Goal: Communication & Community: Answer question/provide support

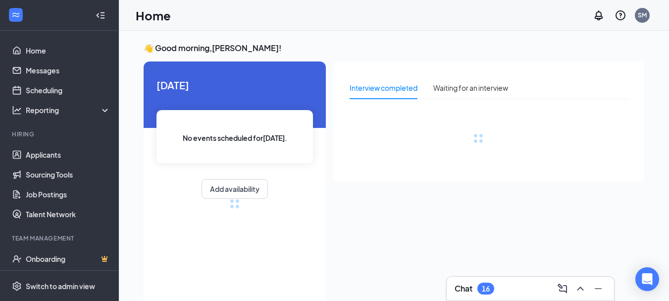
click at [482, 287] on div "16" at bounding box center [485, 288] width 17 height 12
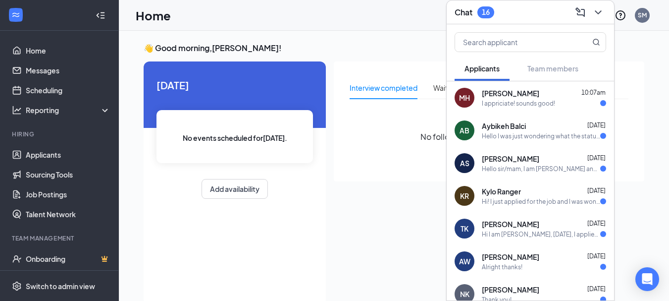
click at [544, 99] on div "I appriciate! sounds good!" at bounding box center [518, 103] width 73 height 8
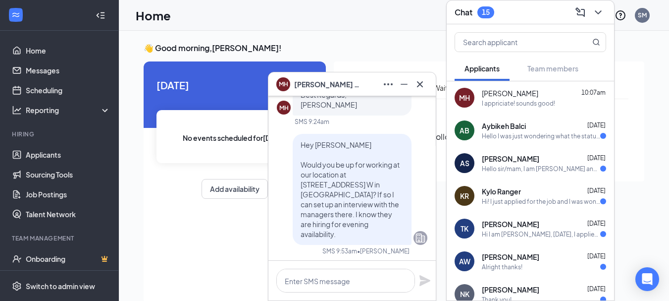
scroll to position [-347, 0]
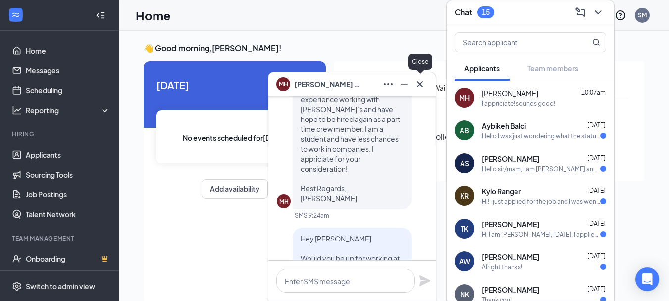
click at [421, 84] on icon "Cross" at bounding box center [420, 84] width 12 height 12
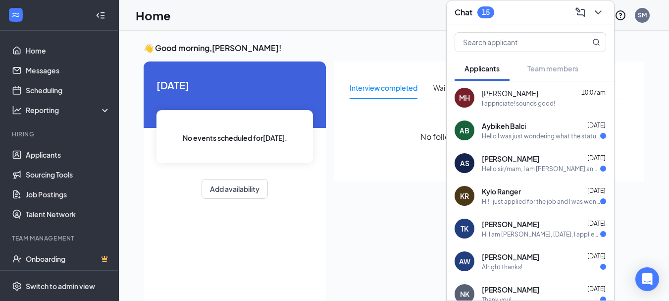
click at [526, 139] on div "Hello I was just wondering what the status of my application is. Thank you" at bounding box center [541, 136] width 118 height 8
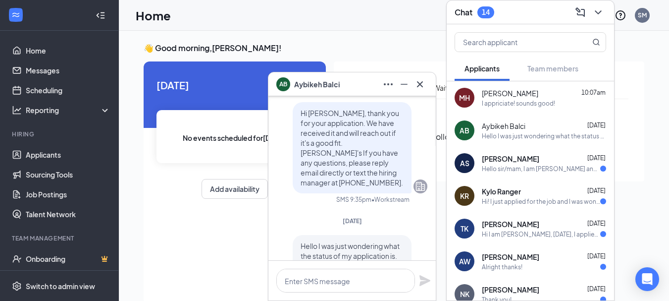
scroll to position [-50, 0]
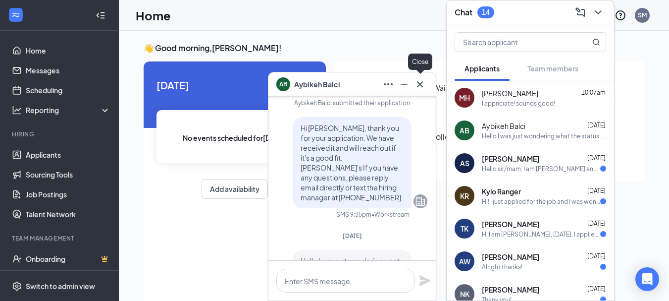
click at [423, 84] on icon "Cross" at bounding box center [420, 84] width 12 height 12
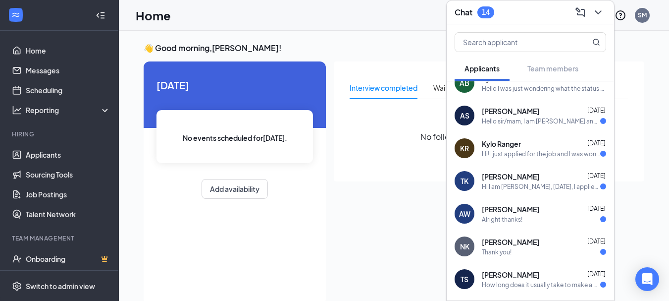
scroll to position [0, 0]
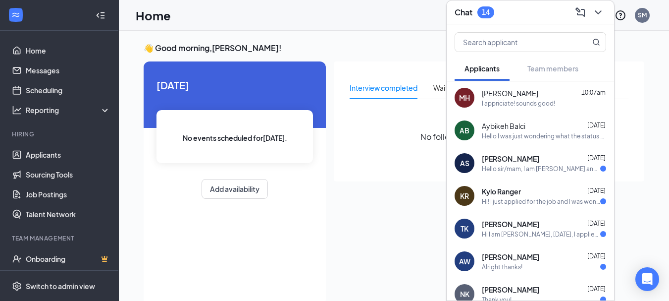
click at [528, 98] on span "[PERSON_NAME]" at bounding box center [510, 93] width 56 height 10
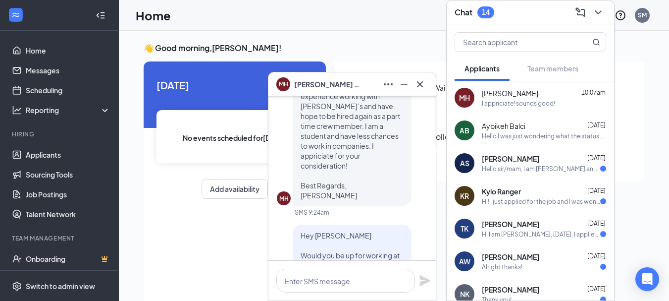
scroll to position [-347, 0]
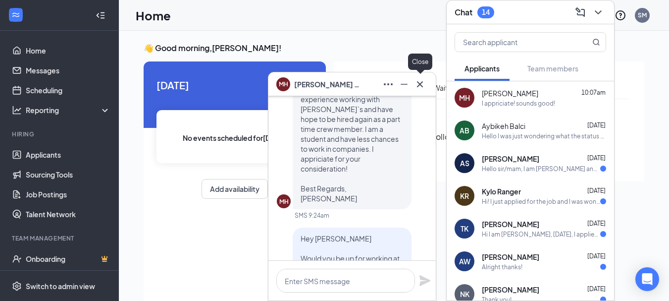
click at [426, 80] on button at bounding box center [420, 84] width 16 height 16
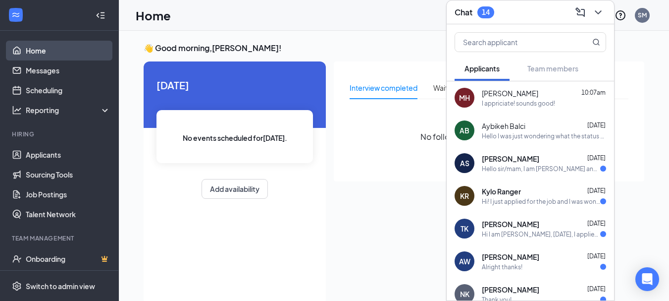
click at [44, 55] on link "Home" at bounding box center [68, 51] width 85 height 20
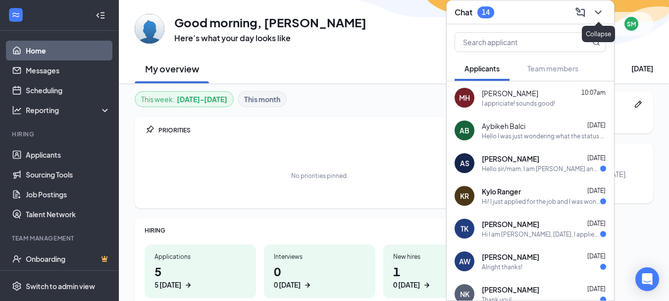
click at [600, 14] on icon "ChevronDown" at bounding box center [598, 12] width 12 height 12
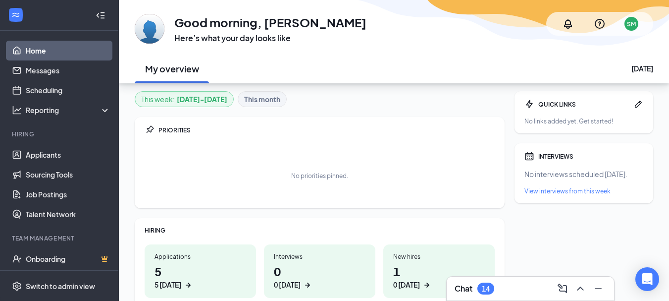
scroll to position [50, 0]
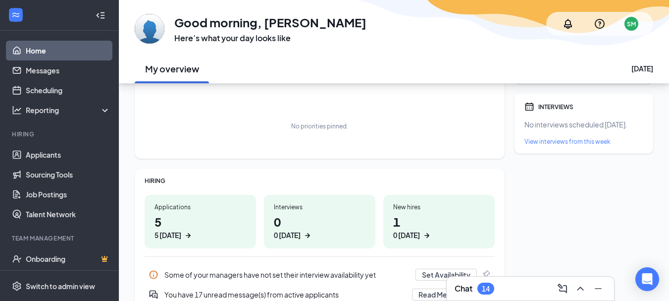
click at [176, 222] on h1 "5 5 today" at bounding box center [200, 226] width 92 height 27
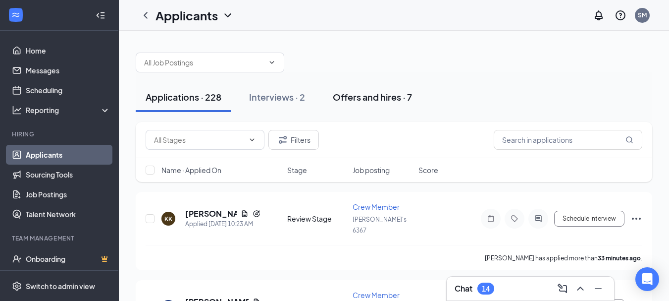
click at [370, 95] on div "Offers and hires · 7" at bounding box center [372, 97] width 79 height 12
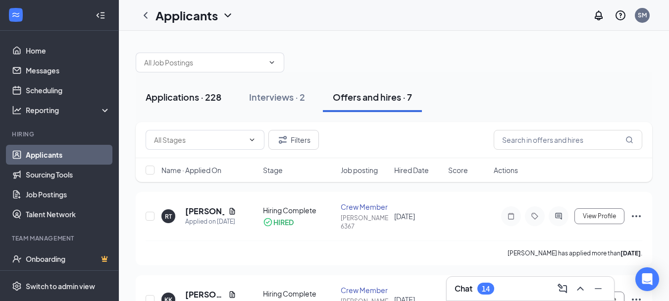
click at [210, 97] on div "Applications · 228" at bounding box center [184, 97] width 76 height 12
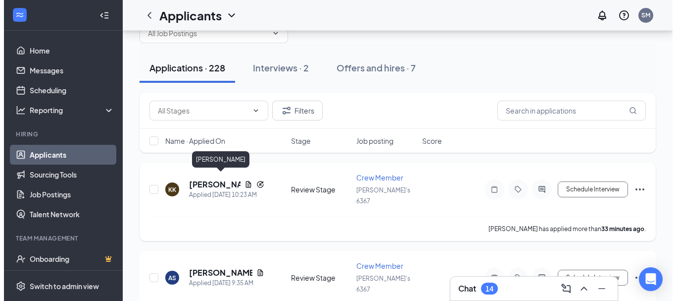
scroll to position [50, 0]
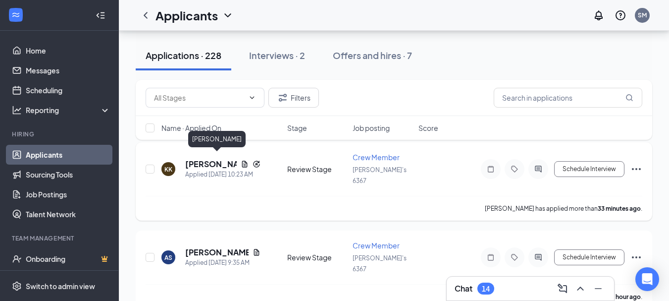
click at [196, 158] on h5 "[PERSON_NAME]" at bounding box center [210, 163] width 51 height 11
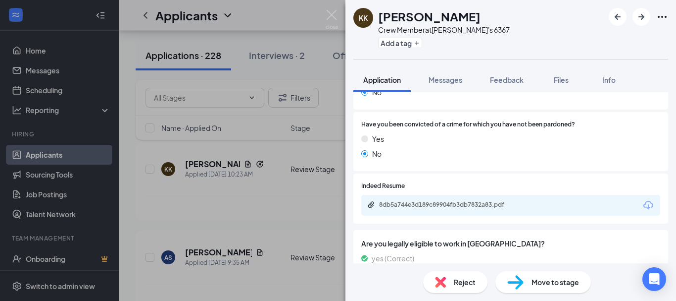
scroll to position [495, 0]
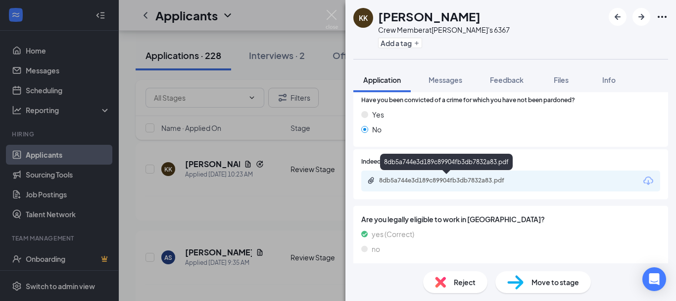
click at [418, 183] on div "8db5a744e3d189c89904fb3db7832a83.pdf" at bounding box center [448, 180] width 139 height 8
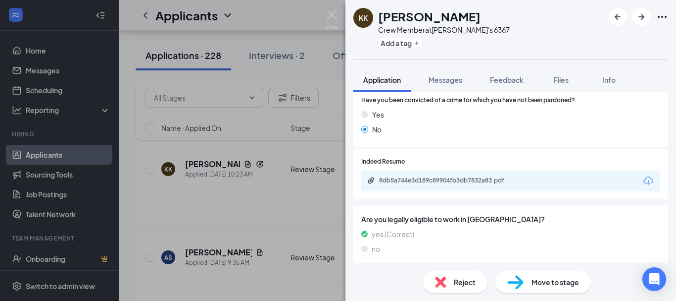
click at [189, 200] on div "KK [PERSON_NAME] Crew Member at [PERSON_NAME]'s 6367 Add a tag Application Mess…" at bounding box center [338, 150] width 676 height 301
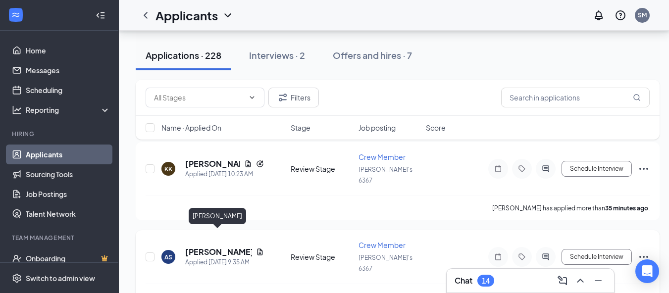
click at [203, 247] on h5 "[PERSON_NAME]" at bounding box center [218, 252] width 67 height 11
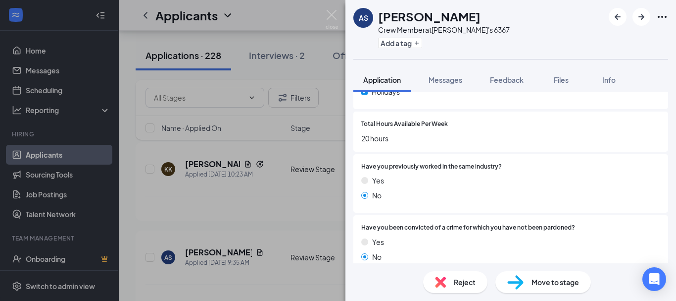
scroll to position [538, 0]
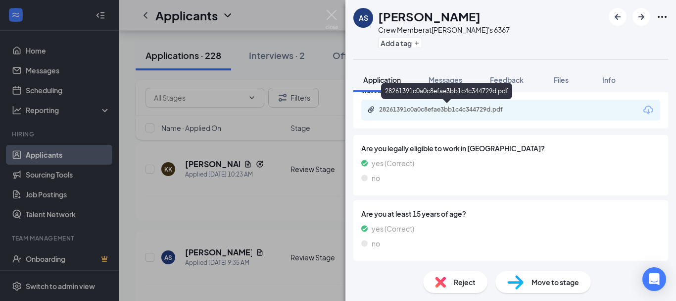
click at [433, 113] on div "28261391c0a0c8efae3bb1c4c344729d.pdf" at bounding box center [448, 109] width 139 height 8
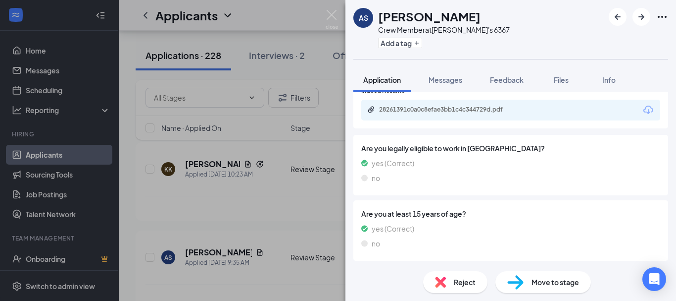
scroll to position [534, 0]
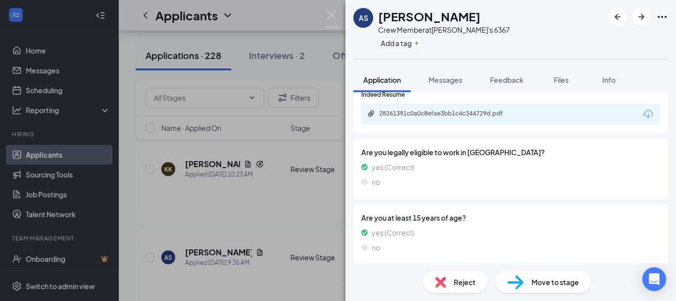
click at [188, 217] on div "AS Anna Sambles Crew Member at Wendy's 6367 Add a tag Application Messages Feed…" at bounding box center [338, 150] width 676 height 301
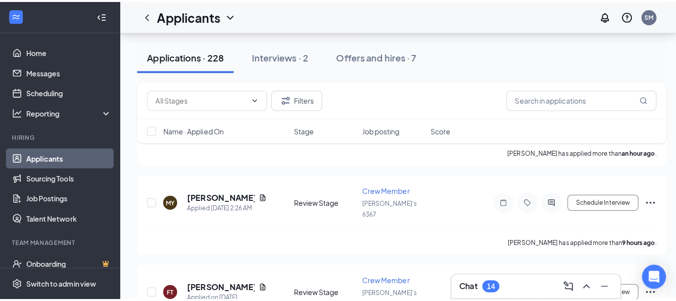
scroll to position [198, 0]
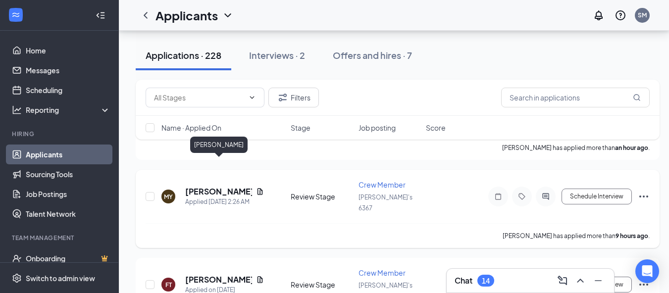
click at [214, 186] on h5 "Michael Younger" at bounding box center [218, 191] width 67 height 11
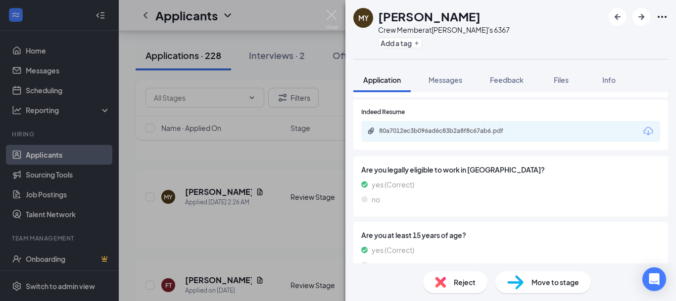
scroll to position [566, 0]
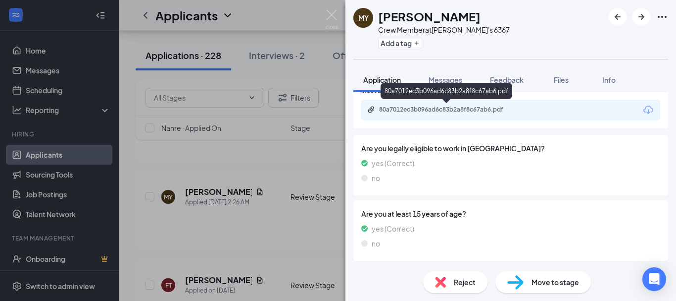
click at [426, 110] on div "80a7012ec3b096ad6c83b2a8f8c67ab6.pdf" at bounding box center [448, 109] width 139 height 8
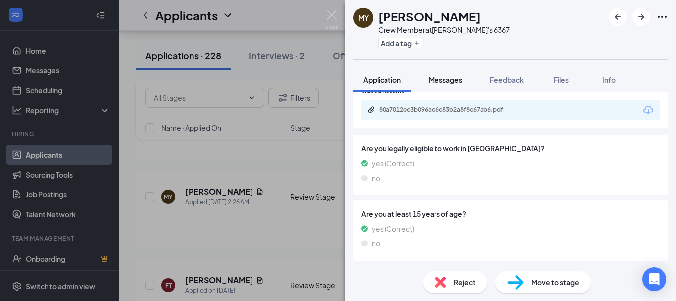
scroll to position [562, 0]
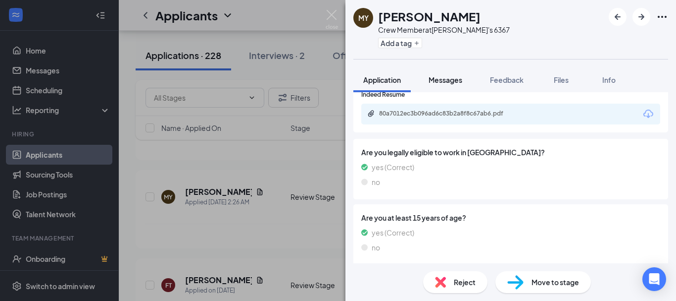
click at [437, 75] on span "Messages" at bounding box center [446, 79] width 34 height 9
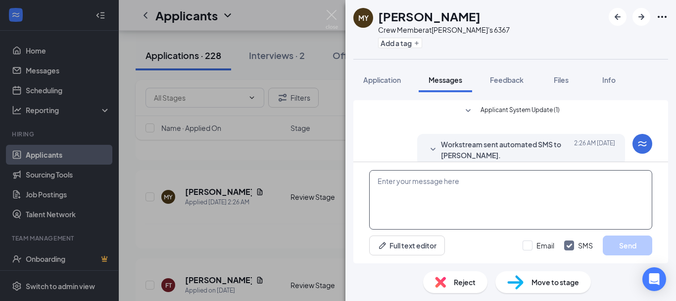
click at [417, 195] on textarea at bounding box center [510, 199] width 283 height 59
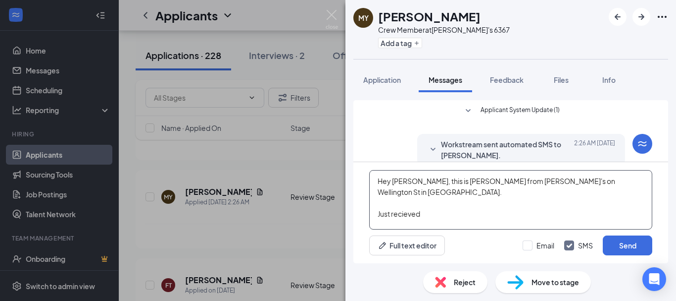
drag, startPoint x: 424, startPoint y: 203, endPoint x: 402, endPoint y: 202, distance: 21.8
click at [402, 202] on textarea "Hey Micheal, this is Shawn from Wendy's on Wellington St in Guelph. Just reciev…" at bounding box center [510, 199] width 283 height 59
drag, startPoint x: 429, startPoint y: 219, endPoint x: 375, endPoint y: 177, distance: 67.7
click at [375, 177] on textarea "Hey Micheal, this is Shawn from Wendy's on Wellington St in Guelph. Just receiv…" at bounding box center [510, 199] width 283 height 59
type textarea "Hey Micheal, this is Shawn from Wendy's on Wellington St in Guelph. Just receiv…"
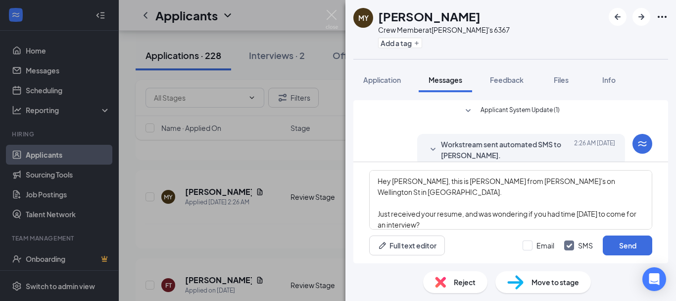
click at [329, 156] on div "MY Michael Younger Crew Member at Wendy's 6367 Add a tag Application Messages F…" at bounding box center [338, 150] width 676 height 301
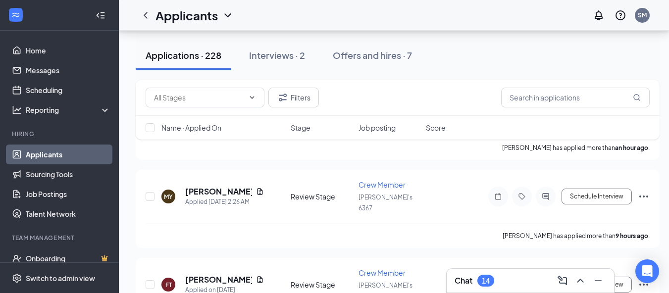
click at [496, 272] on div "Chat 14" at bounding box center [530, 281] width 167 height 24
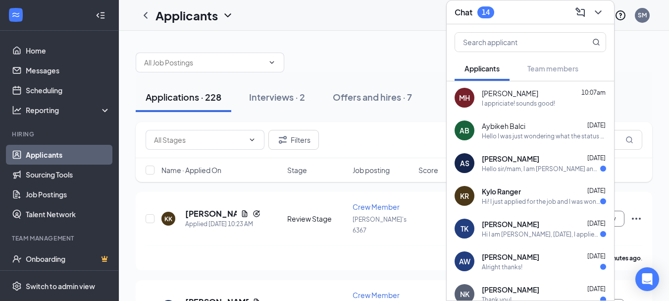
click at [506, 103] on div "I appriciate! sounds good!" at bounding box center [518, 103] width 73 height 8
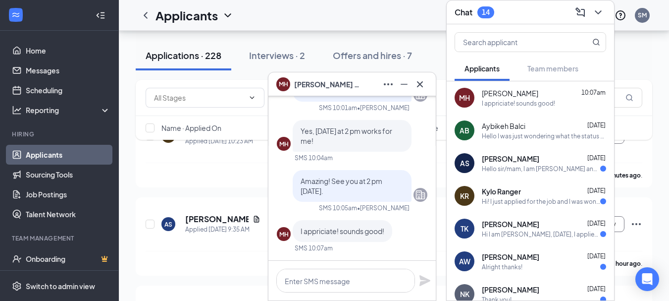
scroll to position [99, 0]
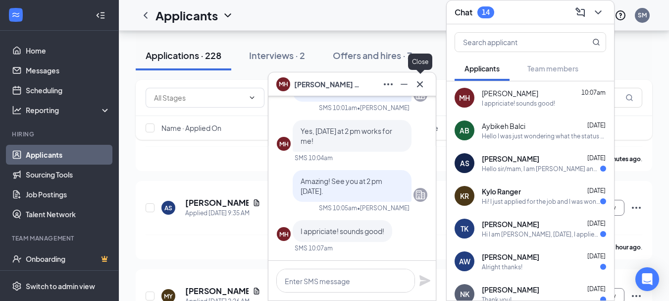
click at [422, 85] on icon "Cross" at bounding box center [420, 84] width 12 height 12
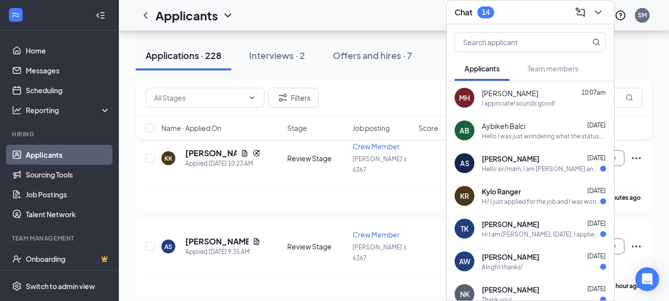
scroll to position [0, 0]
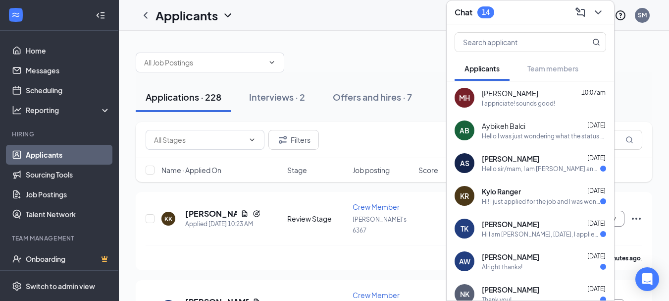
click at [365, 124] on div "Filters" at bounding box center [394, 140] width 516 height 36
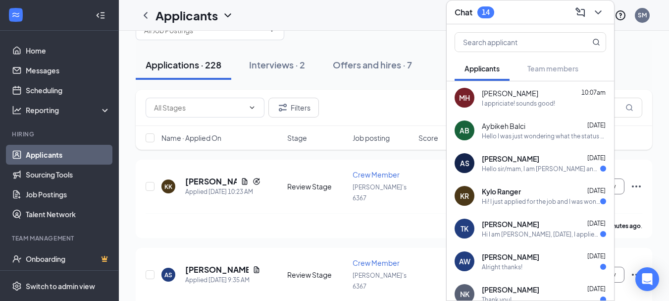
scroll to position [99, 0]
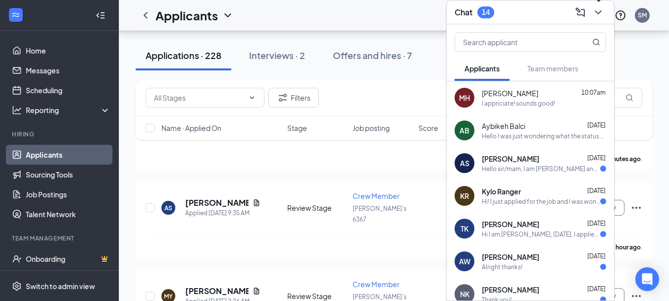
click at [598, 7] on icon "ChevronDown" at bounding box center [598, 12] width 12 height 12
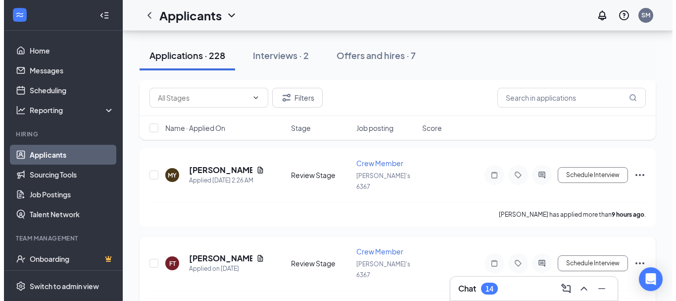
scroll to position [198, 0]
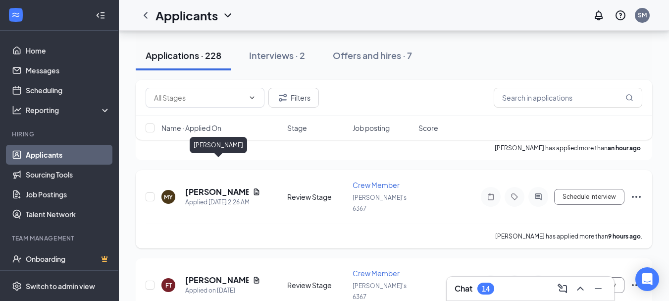
click at [187, 186] on h5 "Michael Younger" at bounding box center [216, 191] width 63 height 11
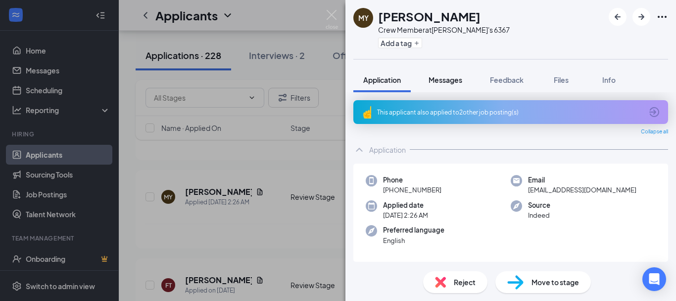
click at [442, 77] on span "Messages" at bounding box center [446, 79] width 34 height 9
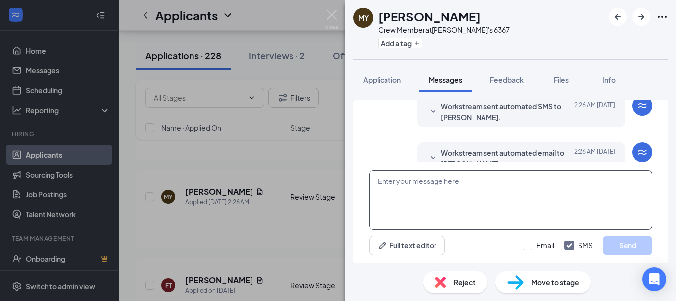
scroll to position [182, 0]
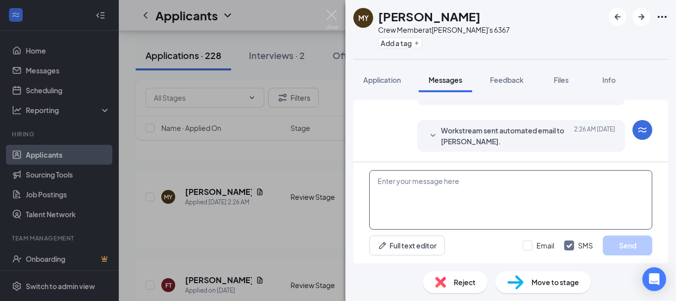
click at [459, 183] on textarea at bounding box center [510, 199] width 283 height 59
paste textarea "Hey Micheal, this is Shawn from Wendy's on Wellington St in Guelph. Just receiv…"
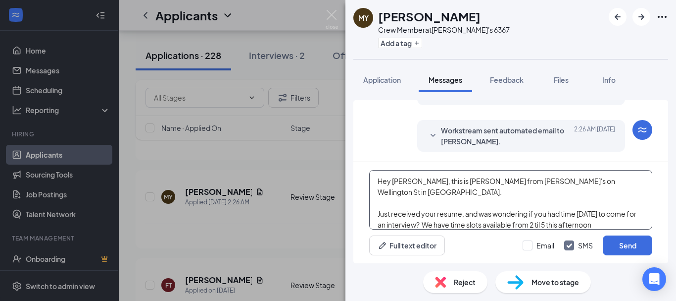
click at [604, 215] on textarea "Hey Micheal, this is Shawn from Wendy's on Wellington St in Guelph. Just receiv…" at bounding box center [510, 199] width 283 height 59
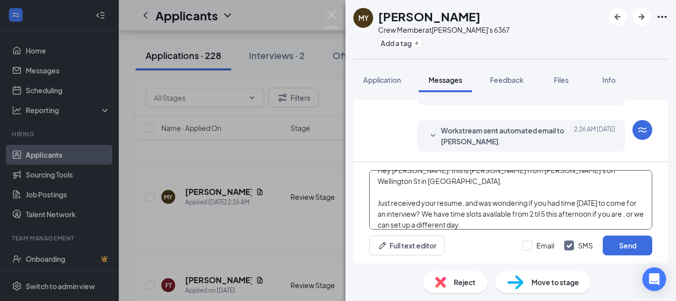
scroll to position [22, 0]
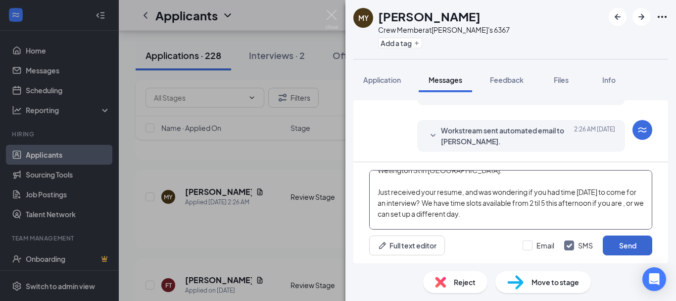
type textarea "Hey Micheal, this is Shawn from Wendy's on Wellington St in Guelph. Just receiv…"
click at [623, 243] on button "Send" at bounding box center [628, 245] width 50 height 20
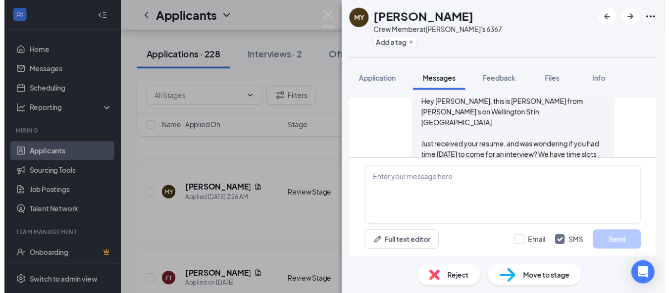
scroll to position [333, 0]
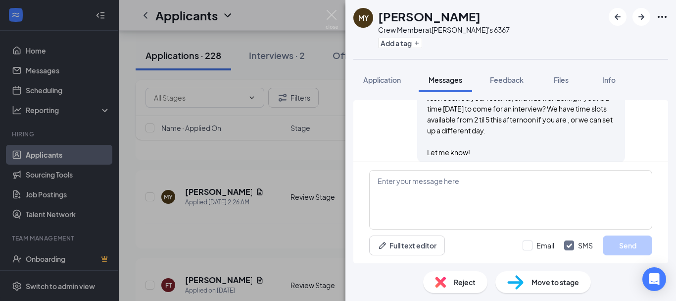
click at [260, 154] on div "MY Michael Younger Crew Member at Wendy's 6367 Add a tag Application Messages F…" at bounding box center [338, 150] width 676 height 301
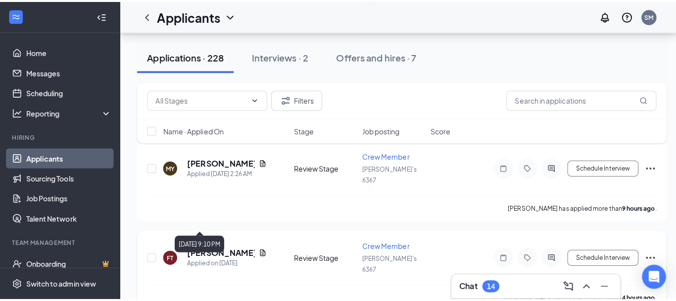
scroll to position [248, 0]
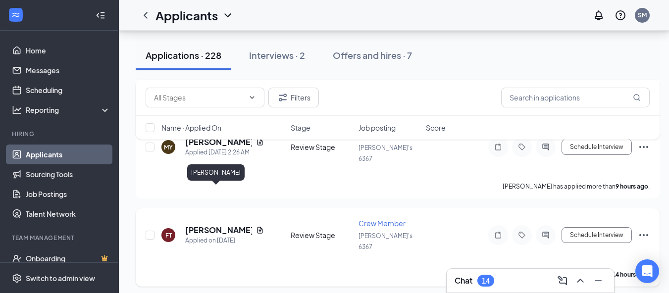
click at [211, 225] on h5 "Felix Trillia" at bounding box center [218, 230] width 67 height 11
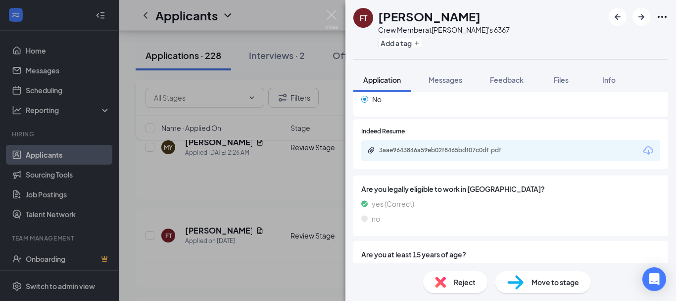
scroll to position [538, 0]
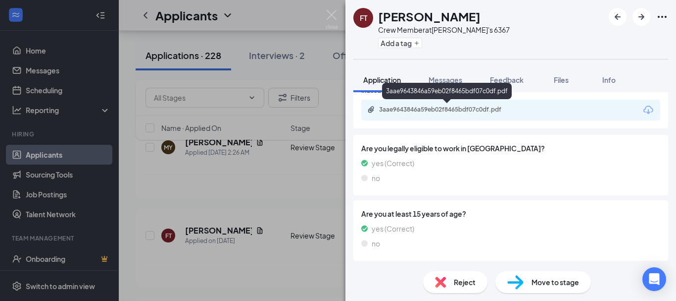
click at [440, 113] on div "3aae9643846a59eb02f8465bdf07c0df.pdf" at bounding box center [448, 109] width 139 height 8
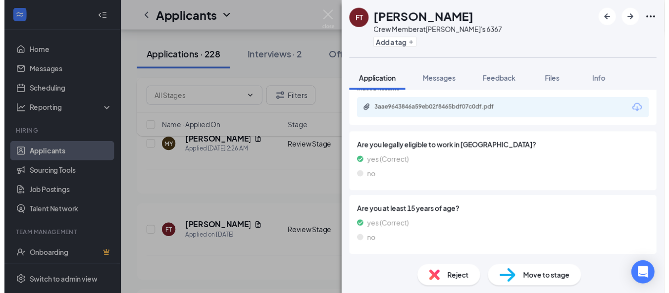
scroll to position [534, 0]
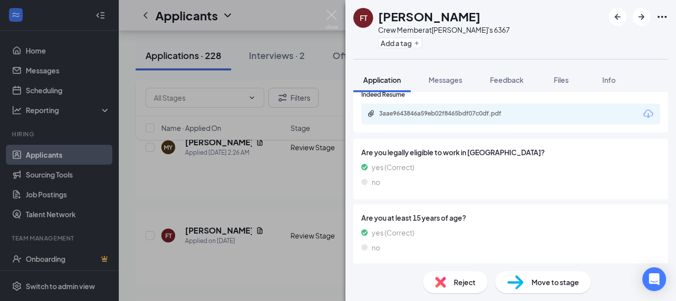
click at [247, 171] on div "FT Felix Trillia Crew Member at Wendy's 6367 Add a tag Application Messages Fee…" at bounding box center [338, 150] width 676 height 301
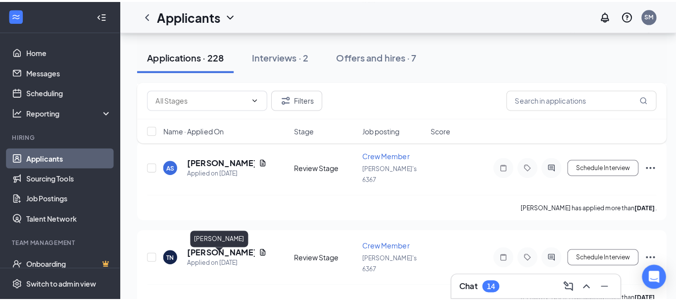
scroll to position [545, 0]
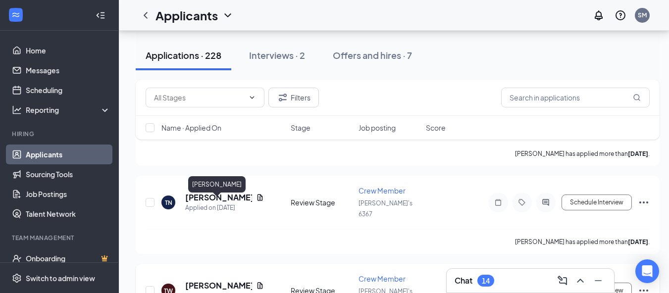
click at [215, 280] on h5 "Talia walters" at bounding box center [218, 285] width 67 height 11
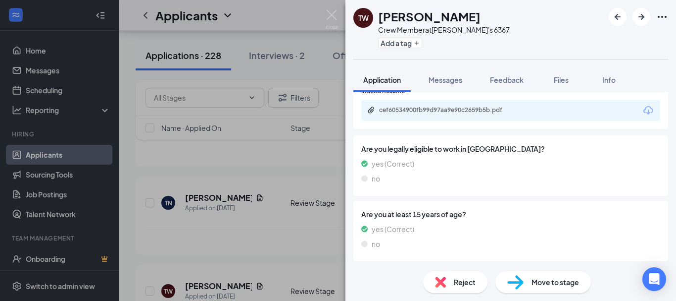
scroll to position [538, 0]
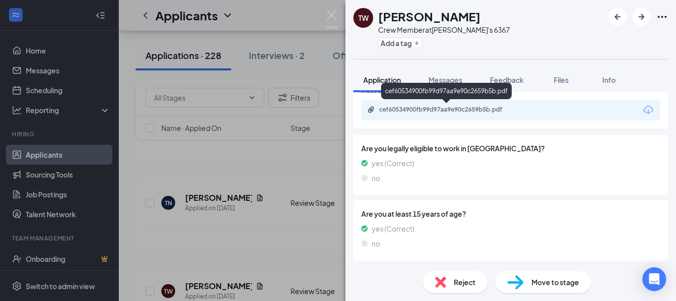
click at [420, 111] on div "cef60534900fb99d97aa9e90c2659b5b.pdf" at bounding box center [448, 109] width 139 height 8
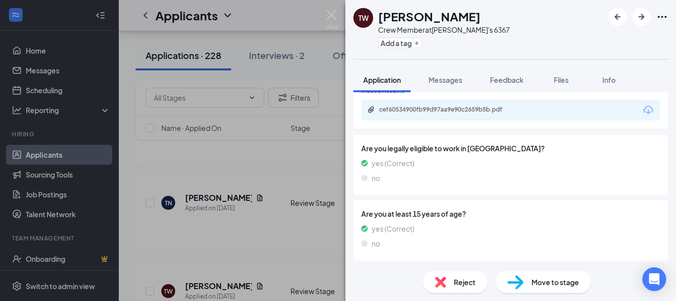
scroll to position [534, 0]
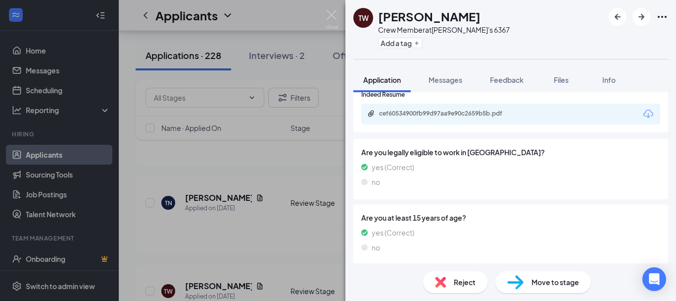
click at [246, 165] on div "TW Talia walters Crew Member at Wendy's 6367 Add a tag Application Messages Fee…" at bounding box center [338, 150] width 676 height 301
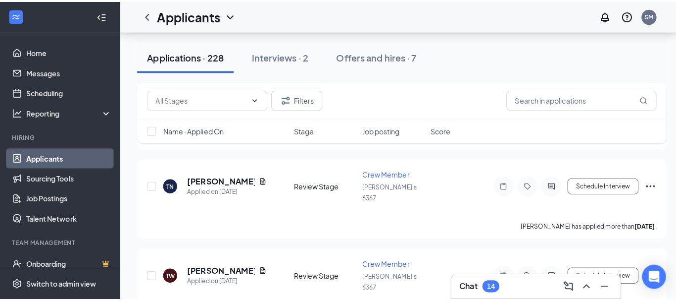
scroll to position [644, 0]
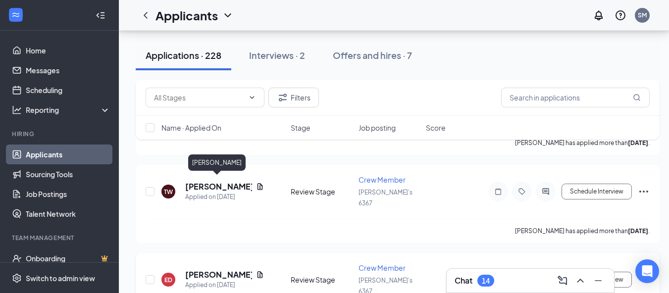
click at [204, 269] on h5 "Emmett Dogterom" at bounding box center [218, 274] width 67 height 11
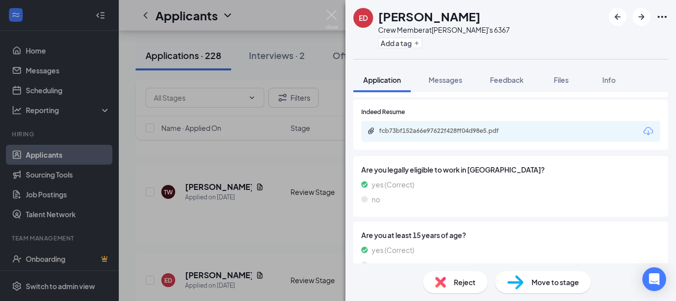
scroll to position [538, 0]
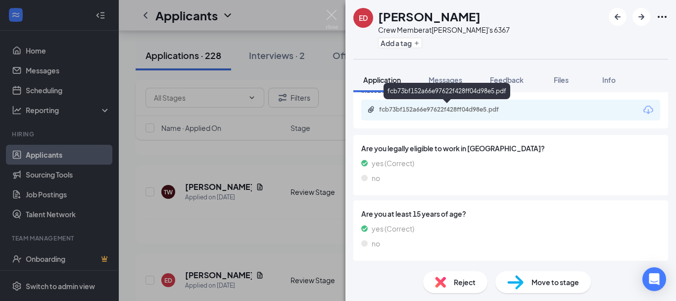
click at [438, 110] on div "fcb73bf152a66e97622f428ff04d98e5.pdf" at bounding box center [448, 109] width 139 height 8
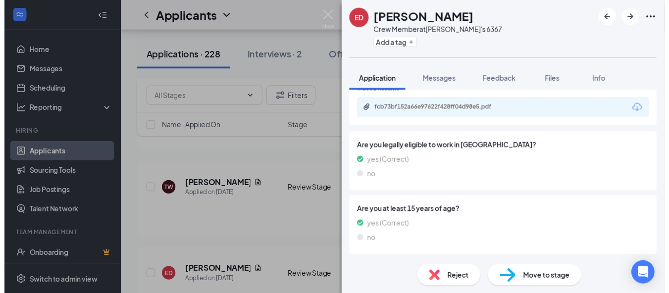
scroll to position [534, 0]
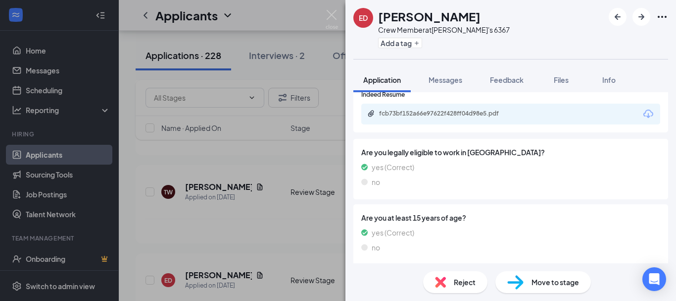
click at [227, 145] on div "ED Emmett Dogterom Crew Member at Wendy's 6367 Add a tag Application Messages F…" at bounding box center [338, 150] width 676 height 301
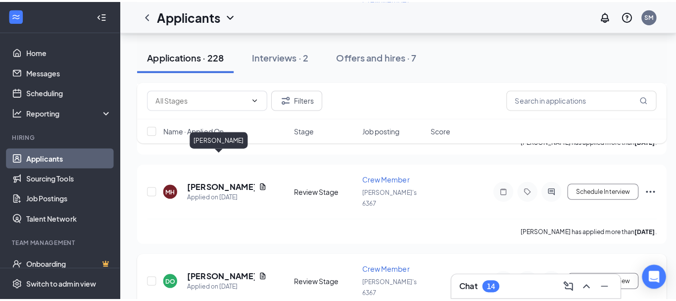
scroll to position [842, 0]
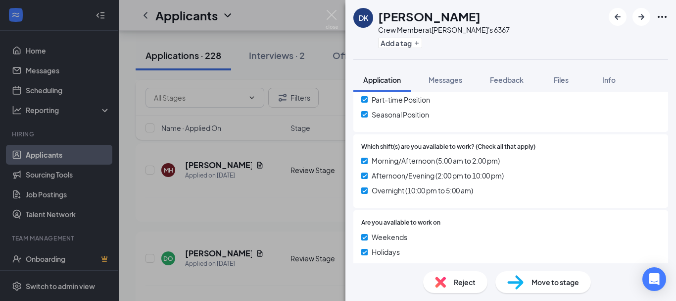
scroll to position [347, 0]
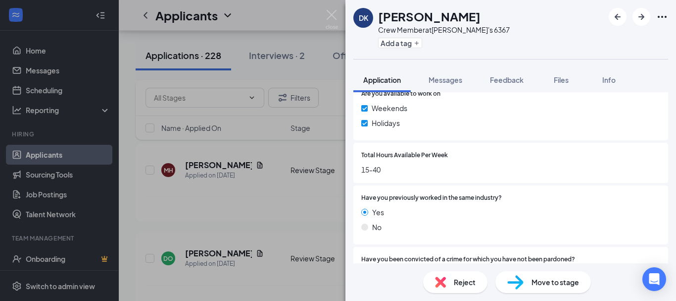
click at [214, 175] on div "DK Dreyden Kendall Crew Member at Wendy's 6367 Add a tag Application Messages F…" at bounding box center [338, 150] width 676 height 301
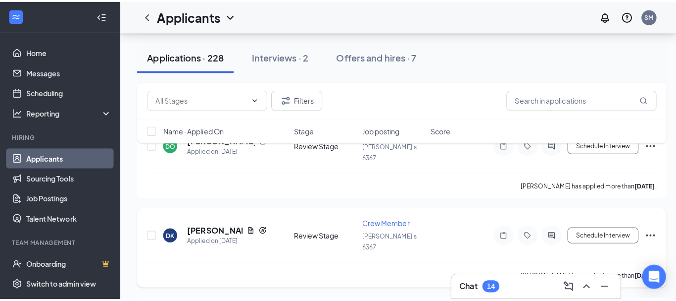
scroll to position [941, 0]
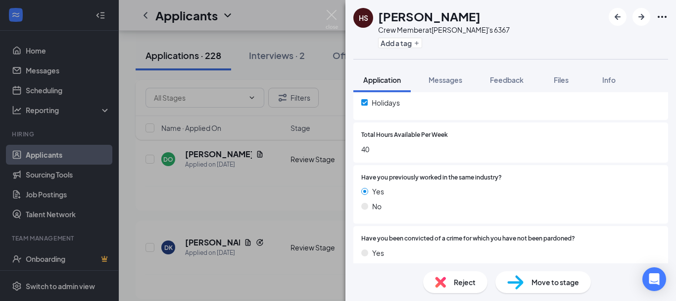
scroll to position [347, 0]
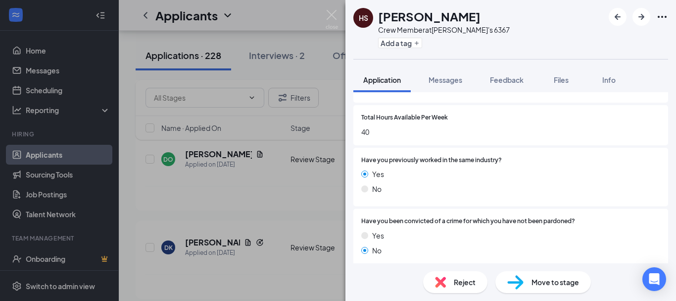
click at [208, 230] on div "HS Hazen Stroud Crew Member at Wendy's 6367 Add a tag Application Messages Feed…" at bounding box center [338, 150] width 676 height 301
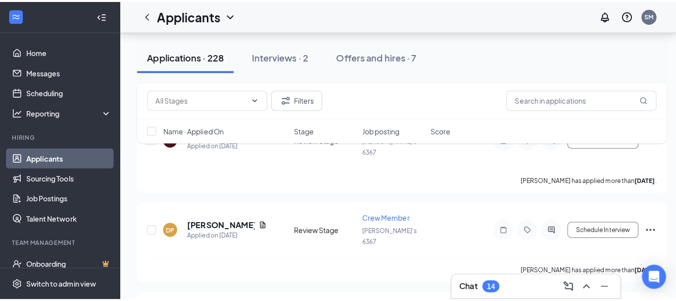
scroll to position [1188, 0]
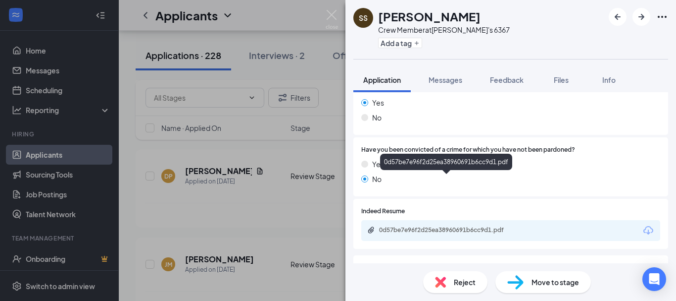
scroll to position [495, 0]
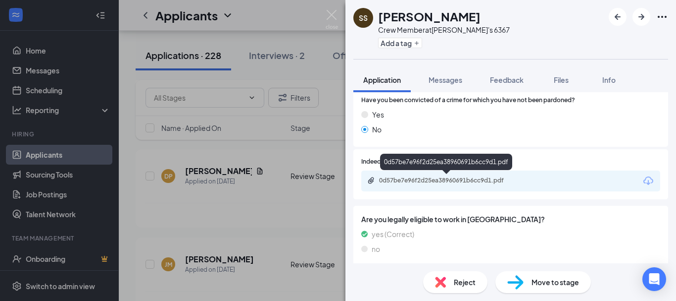
click at [414, 178] on div "0d57be7e96f2d25ea38960691b6cc9d1.pdf" at bounding box center [448, 180] width 139 height 8
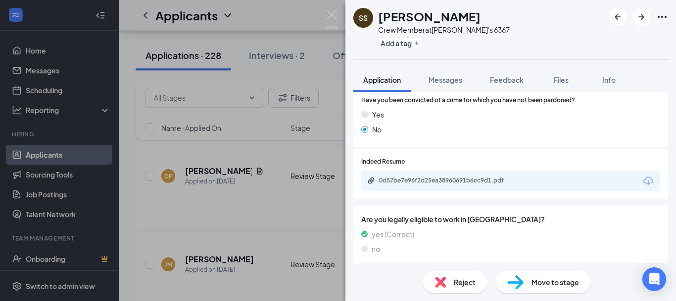
click at [256, 150] on div "SS Serena Sclippa Crew Member at Wendy's 6367 Add a tag Application Messages Fe…" at bounding box center [338, 150] width 676 height 301
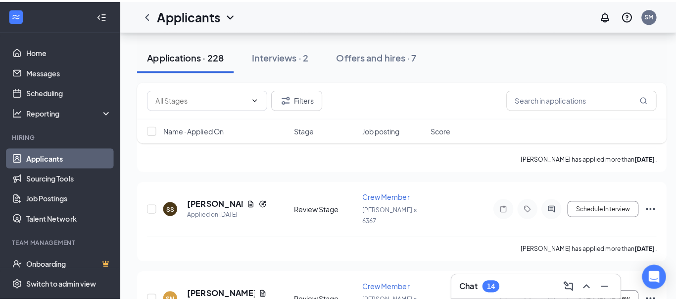
scroll to position [1337, 0]
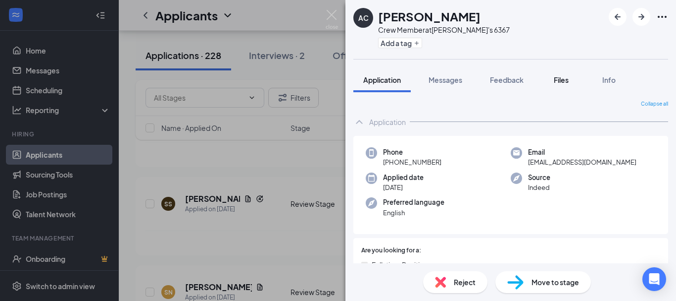
click at [567, 84] on span "Files" at bounding box center [561, 79] width 15 height 9
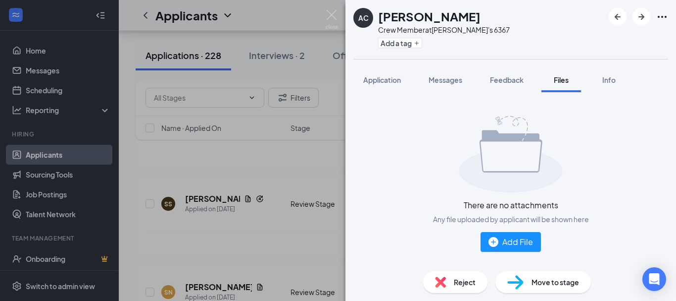
click at [258, 167] on div "AC Aubrey Civiero Crew Member at Wendy's 6367 Add a tag Application Messages Fe…" at bounding box center [338, 150] width 676 height 301
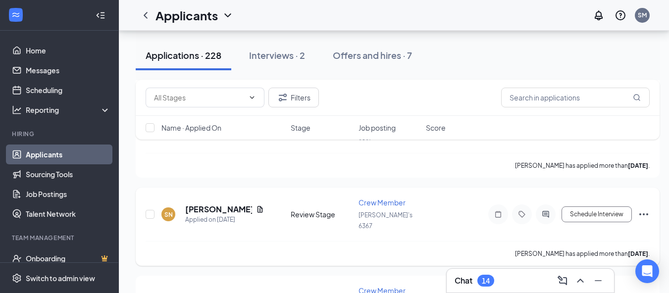
scroll to position [1436, 0]
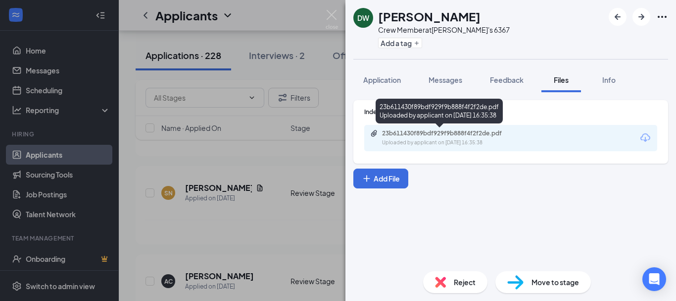
click at [463, 138] on div "23b611430f89bdf929f9b888f4f2f2de.pdf Uploaded by applicant on Aug 21, 2025 at 1…" at bounding box center [450, 137] width 160 height 17
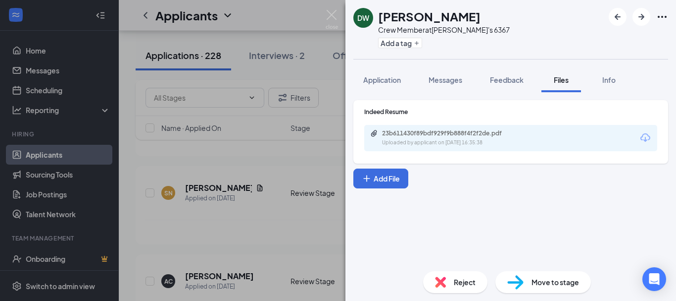
click at [192, 193] on div "DW Danielle Ward Crew Member at Wendy's 6367 Add a tag Application Messages Fee…" at bounding box center [338, 150] width 676 height 301
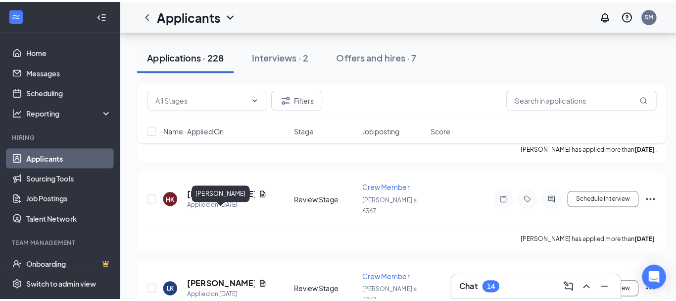
scroll to position [1683, 0]
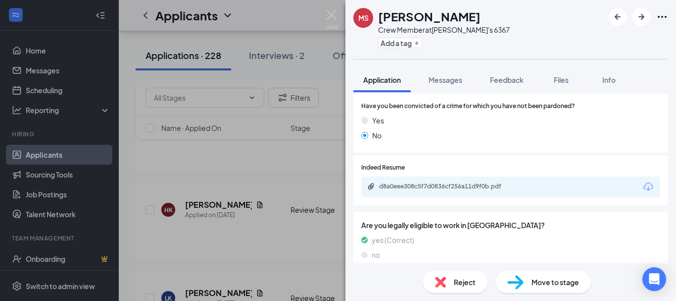
scroll to position [439, 0]
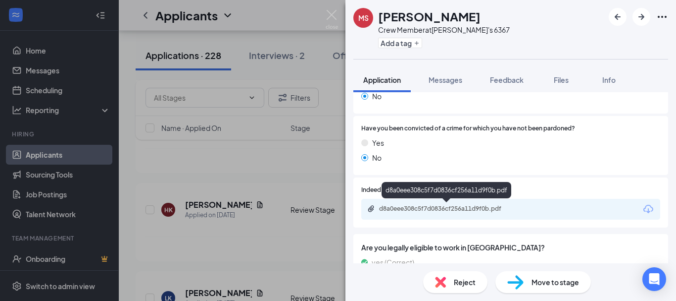
click at [415, 209] on div "d8a0eee308c5f7d0836cf256a11d9f0b.pdf" at bounding box center [448, 208] width 139 height 8
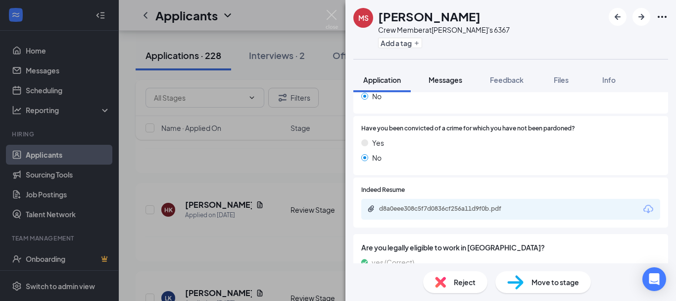
click at [436, 82] on span "Messages" at bounding box center [446, 79] width 34 height 9
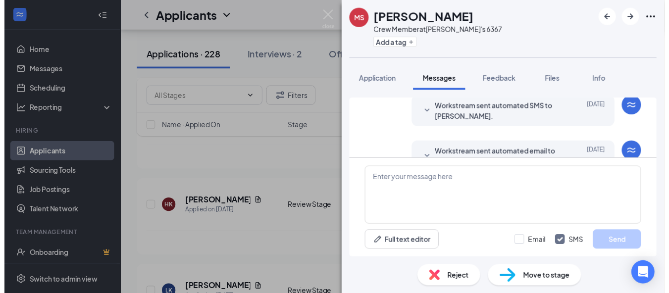
scroll to position [182, 0]
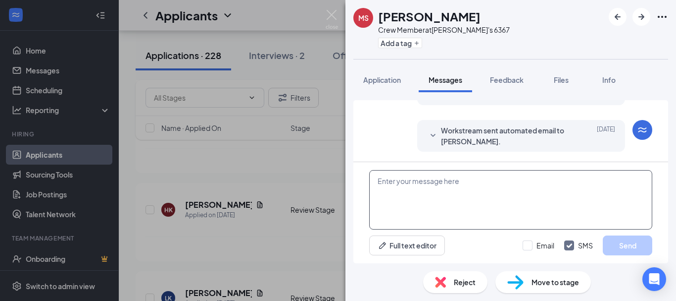
click at [426, 183] on textarea at bounding box center [510, 199] width 283 height 59
type textarea "Hello Marta,"
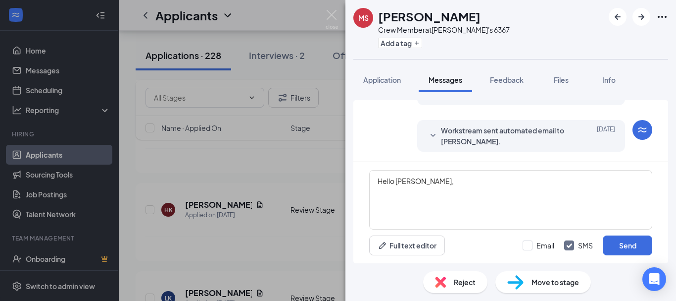
click at [237, 201] on div "MS Marta Selomon Crew Member at Wendy's 6367 Add a tag Application Messages Fee…" at bounding box center [338, 150] width 676 height 301
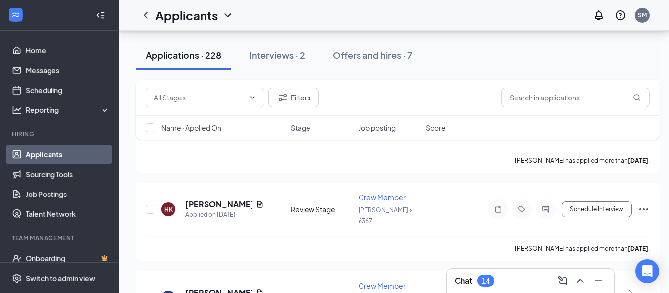
click at [509, 281] on div "Chat 14" at bounding box center [529, 281] width 151 height 16
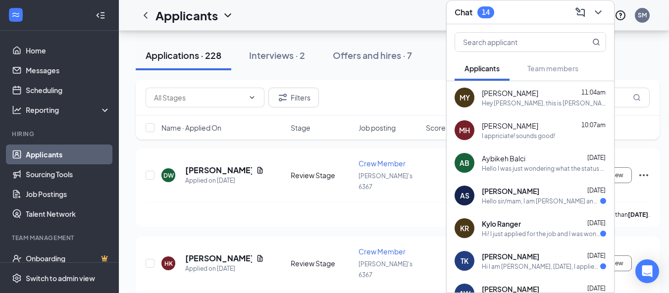
scroll to position [1535, 0]
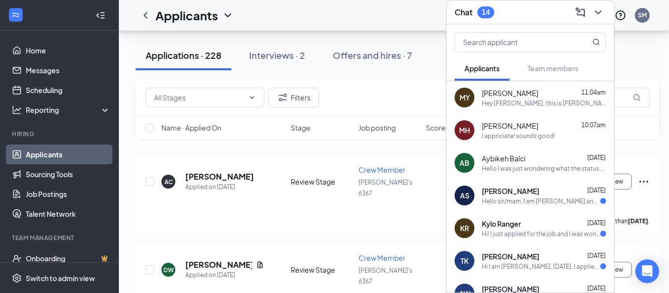
click at [512, 99] on div "Hey Micheal, this is Shawn from Wendy's on Wellington St in Guelph. Just receiv…" at bounding box center [544, 103] width 124 height 8
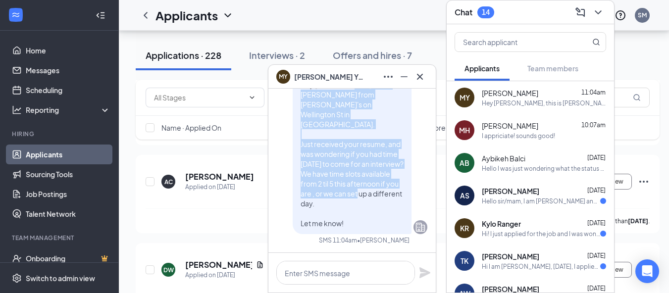
drag, startPoint x: 336, startPoint y: 104, endPoint x: 339, endPoint y: 222, distance: 118.3
click at [339, 222] on p "Hey Micheal, this is Shawn from Wendy's on Wellington St in Guelph. Just receiv…" at bounding box center [352, 154] width 103 height 149
copy span "this is Shawn from Wendy's on Wellington St in Guelph. Just received your resum…"
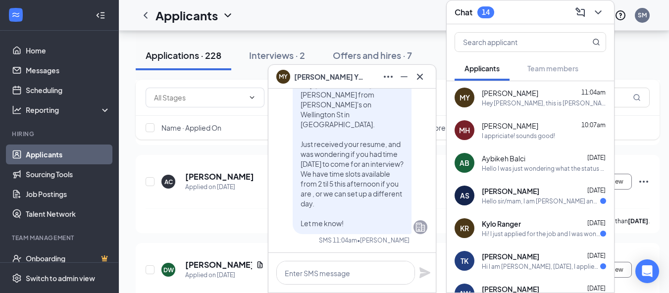
click at [407, 77] on icon "Minimize" at bounding box center [404, 77] width 12 height 12
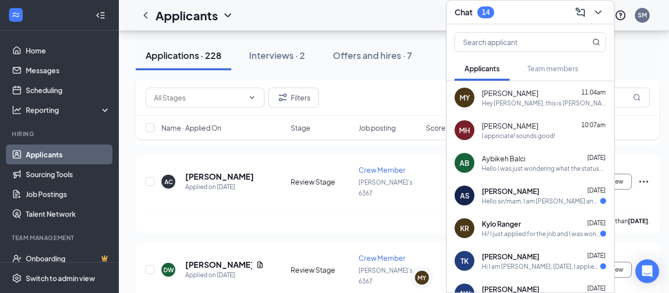
click at [598, 7] on icon "ChevronDown" at bounding box center [598, 12] width 12 height 12
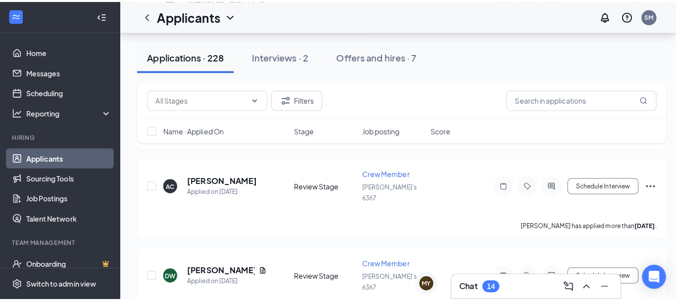
scroll to position [1584, 0]
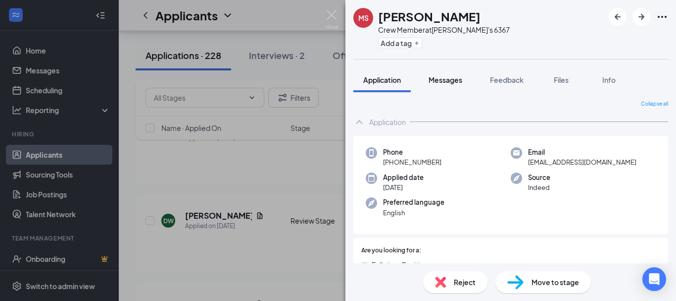
click at [447, 79] on span "Messages" at bounding box center [446, 79] width 34 height 9
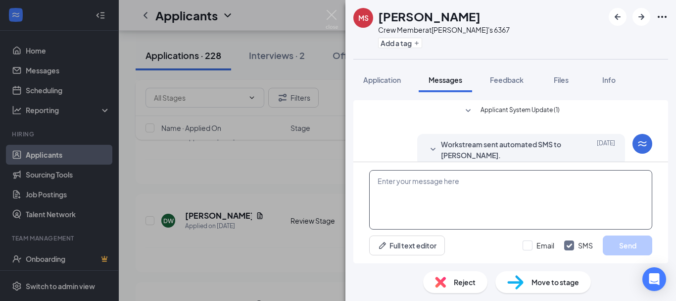
scroll to position [182, 0]
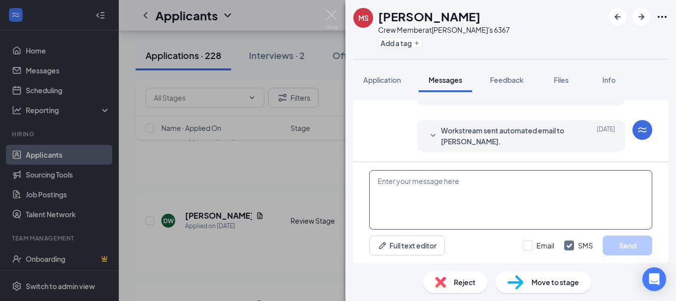
click at [452, 184] on textarea at bounding box center [510, 199] width 283 height 59
paste textarea "this is Shawn from Wendy's on Wellington St in Guelph. Just received your resum…"
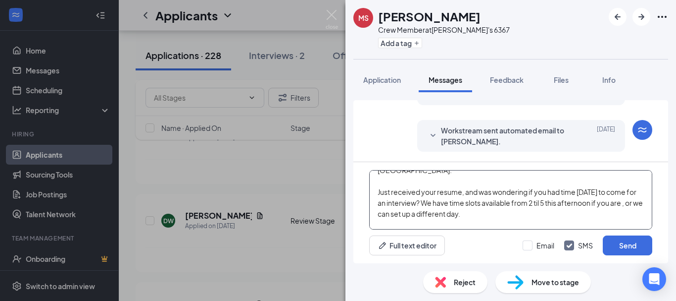
scroll to position [0, 0]
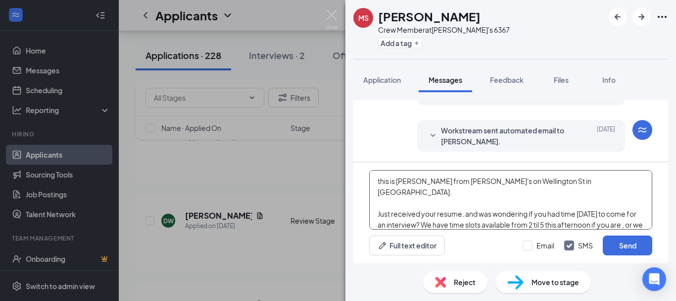
click at [378, 180] on textarea "this is Shawn from Wendy's on Wellington St in Guelph. Just received your resum…" at bounding box center [510, 199] width 283 height 59
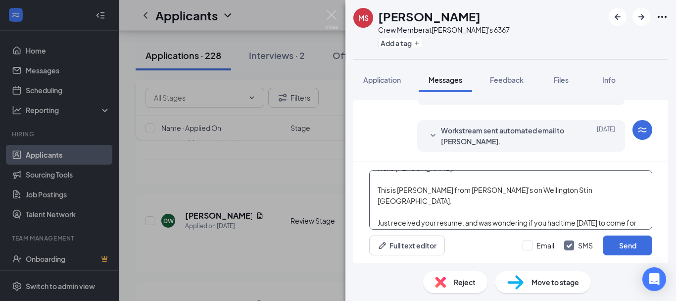
scroll to position [37, 0]
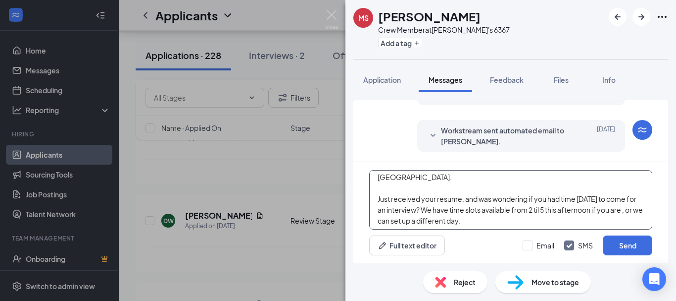
drag, startPoint x: 392, startPoint y: 177, endPoint x: 420, endPoint y: 190, distance: 31.0
click at [420, 190] on textarea "Hello Marta! This is Shawn from Wendy's on Wellington St in Guelph. Just receiv…" at bounding box center [510, 199] width 283 height 59
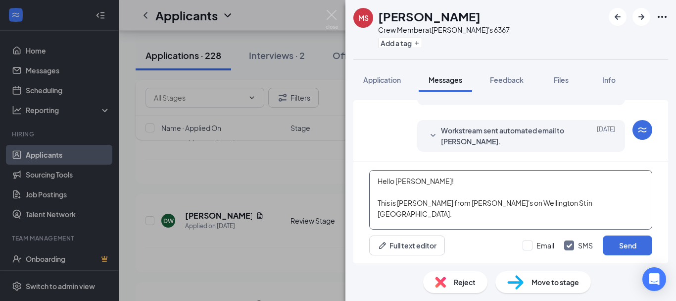
scroll to position [50, 0]
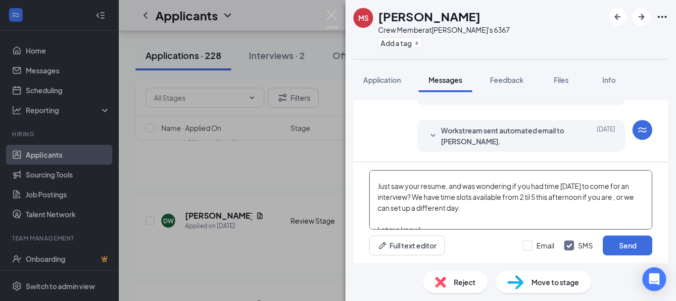
drag, startPoint x: 378, startPoint y: 182, endPoint x: 512, endPoint y: 246, distance: 148.8
click at [512, 246] on div "Hello Marta! This is Shawn from Wendy's on Wellington St in Guelph. Just saw yo…" at bounding box center [510, 212] width 315 height 101
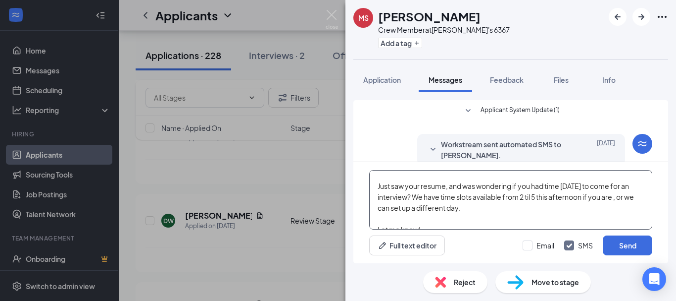
scroll to position [182, 0]
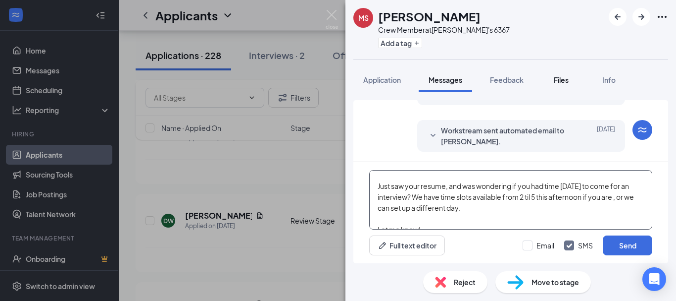
type textarea "Hello Marta! This is Shawn from Wendy's on Wellington St in Guelph. Just saw yo…"
click at [567, 78] on span "Files" at bounding box center [561, 79] width 15 height 9
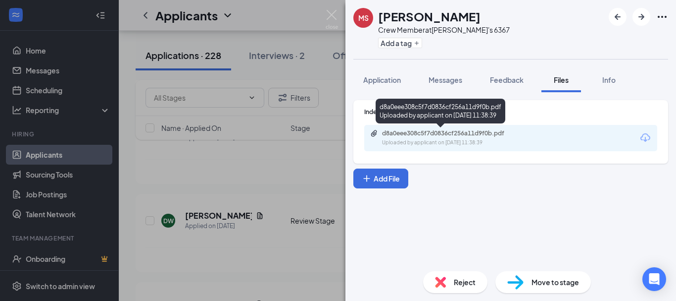
click at [444, 136] on div "d8a0eee308c5f7d0836cf256a11d9f0b.pdf" at bounding box center [451, 133] width 139 height 8
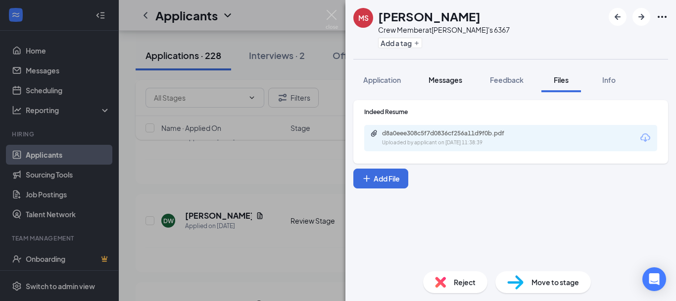
click at [451, 81] on span "Messages" at bounding box center [446, 79] width 34 height 9
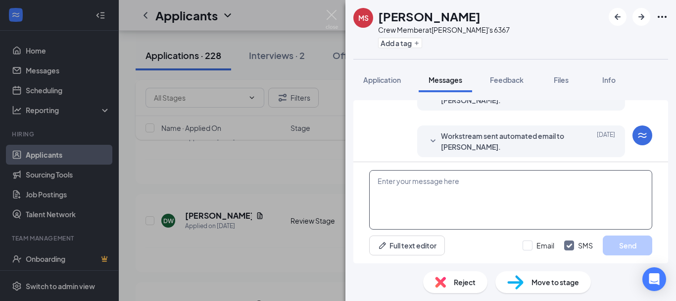
scroll to position [182, 0]
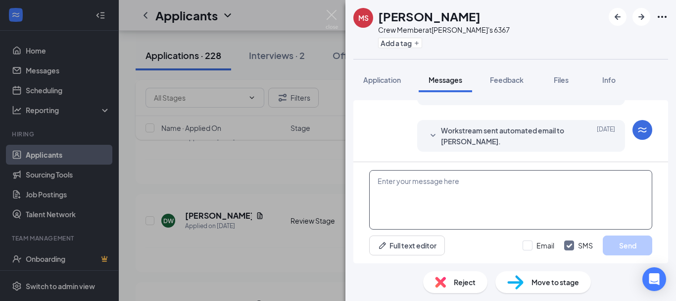
click at [466, 176] on textarea at bounding box center [510, 199] width 283 height 59
paste textarea "Hello Marta! This is Shawn from Wendy's on Wellington St in Guelph. Just saw yo…"
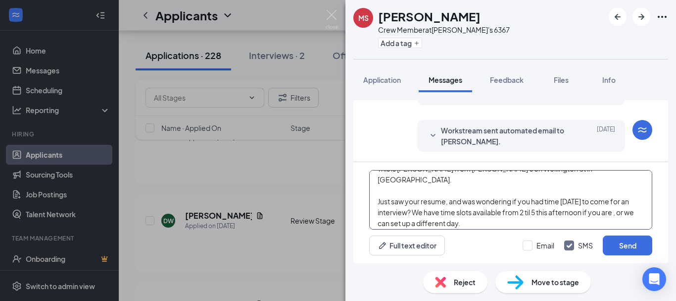
scroll to position [50, 0]
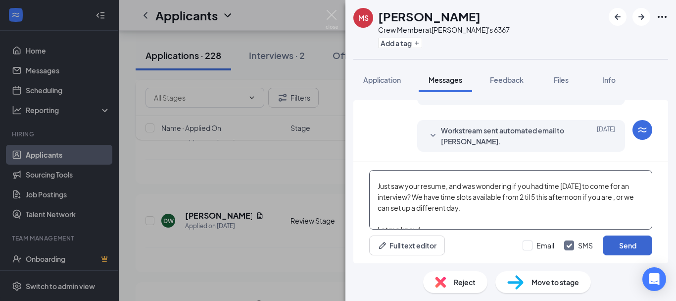
type textarea "Hello Marta! This is Shawn from Wendy's on Wellington St in Guelph. Just saw yo…"
click at [640, 252] on button "Send" at bounding box center [628, 245] width 50 height 20
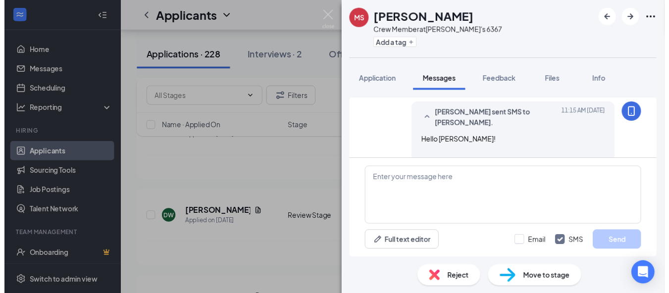
scroll to position [344, 0]
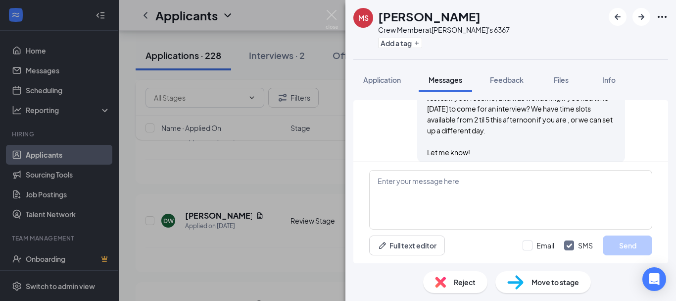
click at [237, 145] on div "MS Marta Selomon Crew Member at Wendy's 6367 Add a tag Application Messages Fee…" at bounding box center [338, 150] width 676 height 301
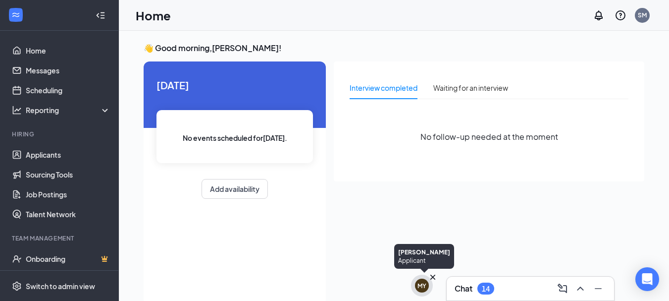
click at [423, 286] on div "MY" at bounding box center [421, 285] width 9 height 8
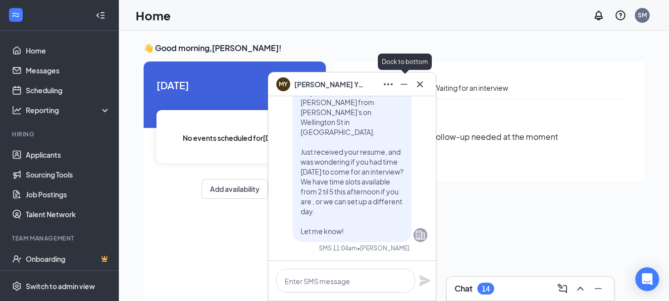
click at [404, 83] on icon "Minimize" at bounding box center [404, 84] width 12 height 12
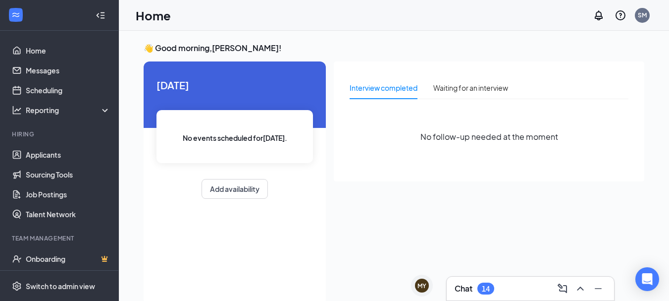
click at [503, 282] on div "Chat 14" at bounding box center [529, 288] width 151 height 16
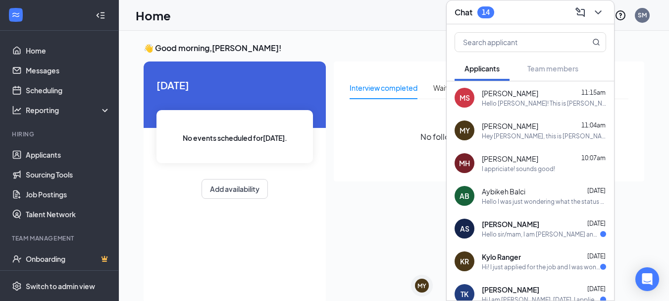
click at [519, 95] on span "[PERSON_NAME]" at bounding box center [510, 93] width 56 height 10
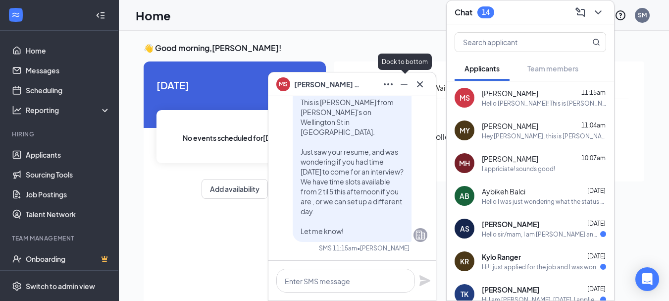
click at [401, 85] on icon "Minimize" at bounding box center [404, 84] width 12 height 12
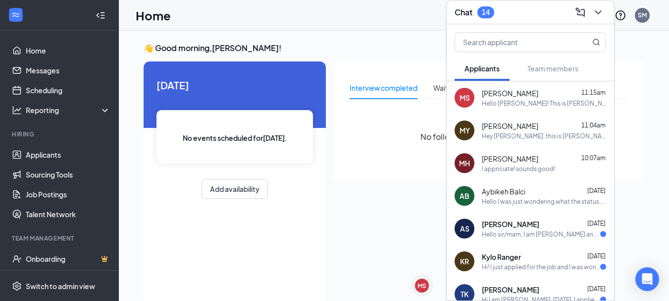
click at [501, 128] on span "[PERSON_NAME]" at bounding box center [510, 126] width 56 height 10
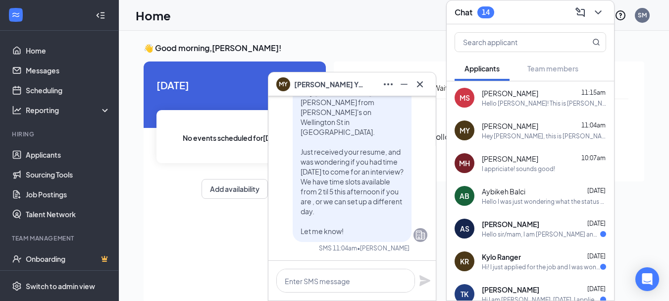
click at [501, 128] on span "[PERSON_NAME]" at bounding box center [510, 126] width 56 height 10
click at [426, 78] on div at bounding box center [420, 84] width 16 height 16
click at [423, 83] on icon "Cross" at bounding box center [420, 84] width 12 height 12
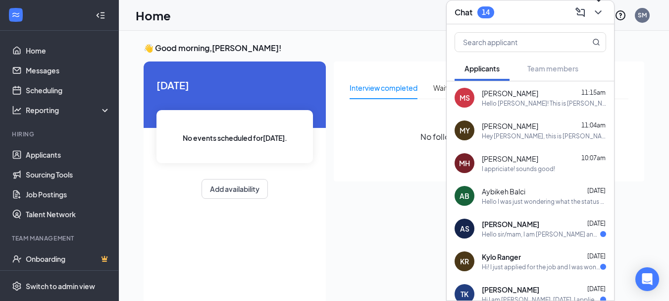
click at [596, 11] on icon "ChevronDown" at bounding box center [598, 12] width 6 height 4
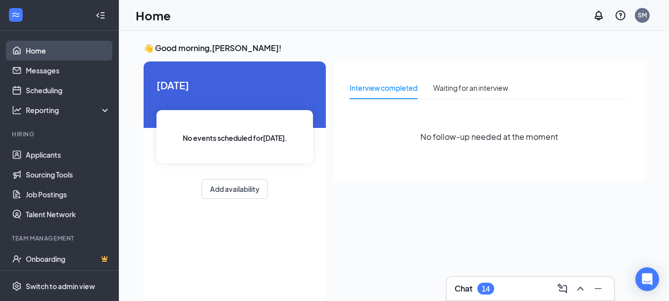
click at [79, 49] on link "Home" at bounding box center [68, 51] width 85 height 20
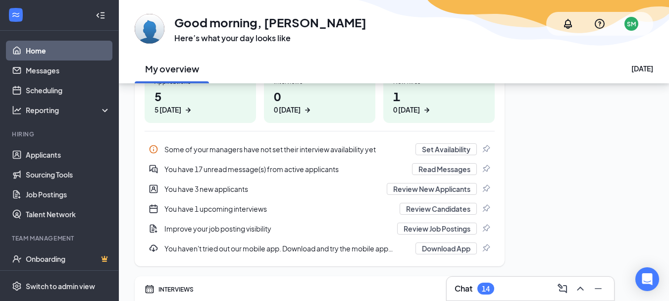
scroll to position [198, 0]
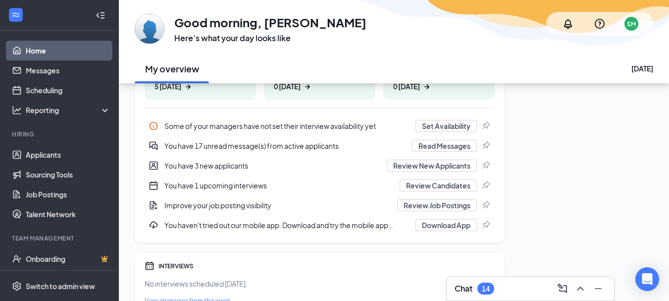
click at [246, 186] on div "You have 1 upcoming interviews" at bounding box center [278, 185] width 229 height 10
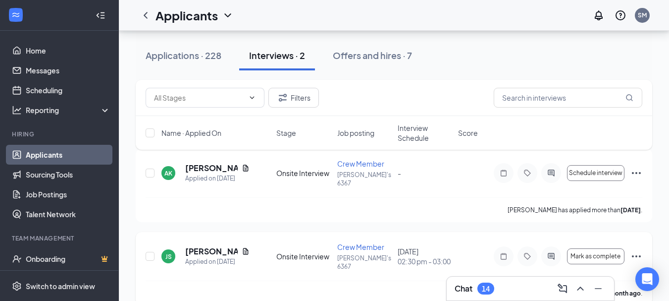
scroll to position [53, 0]
